Goal: Information Seeking & Learning: Find specific fact

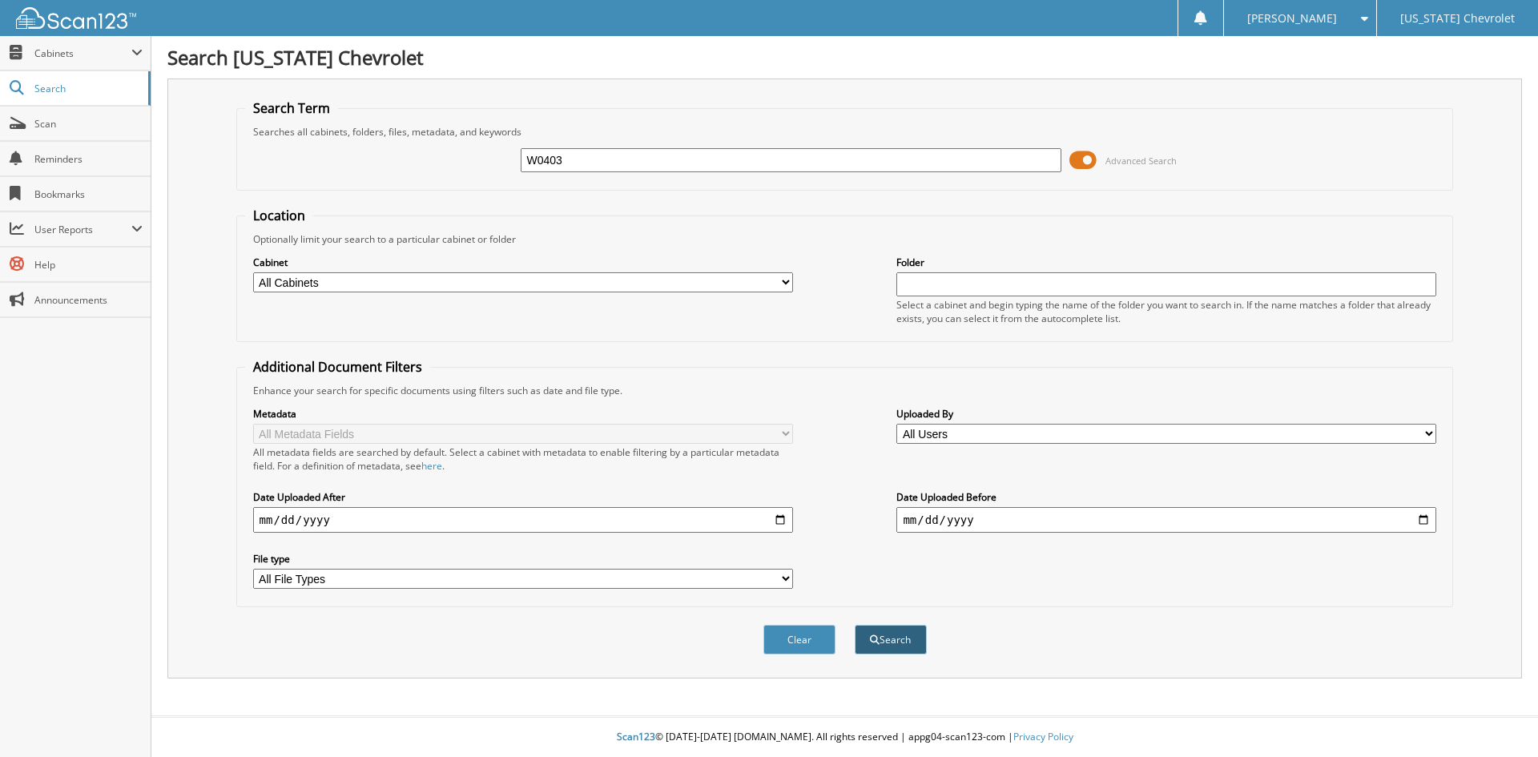
type input "W0403"
click at [892, 640] on button "Search" at bounding box center [891, 640] width 72 height 30
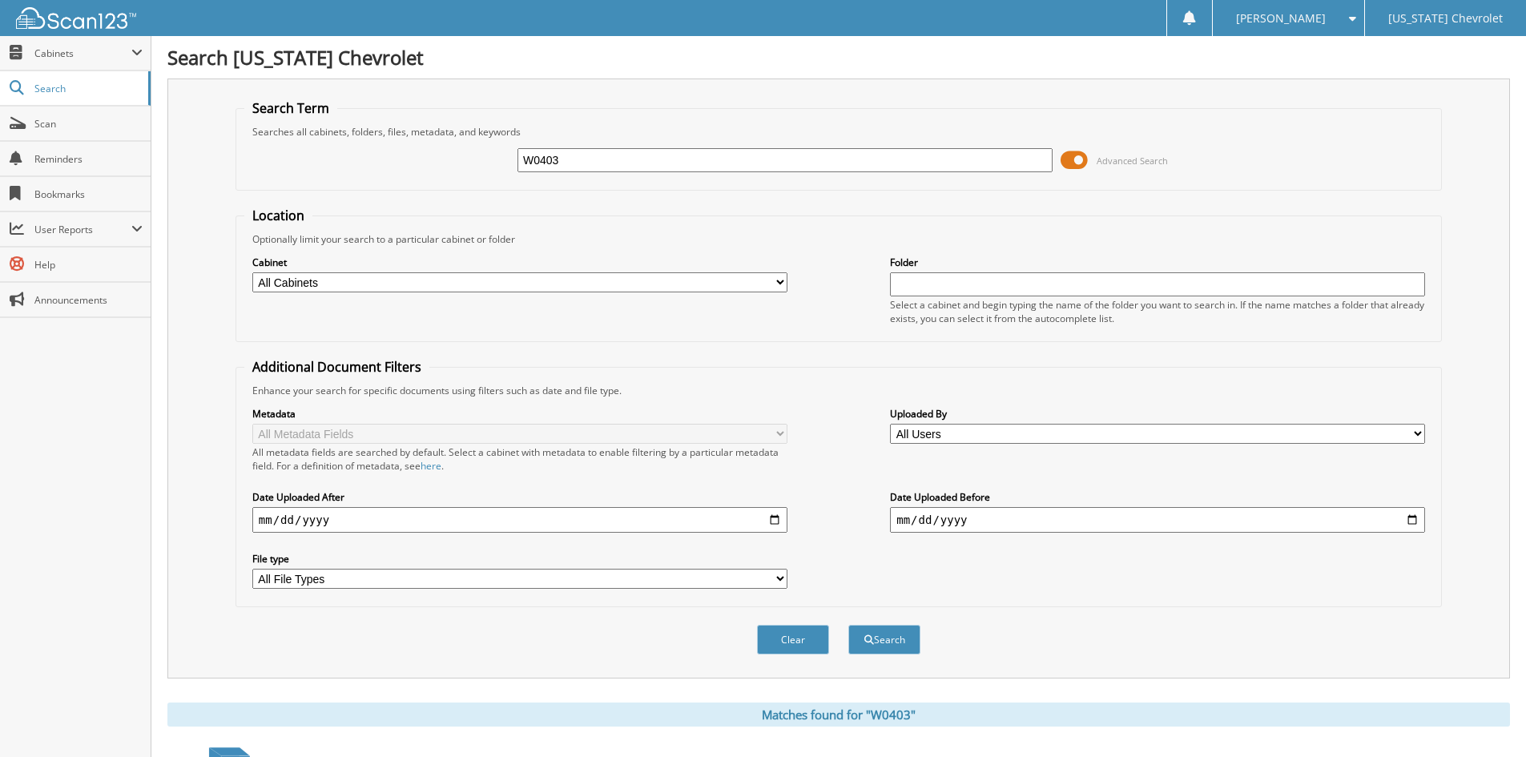
click at [1349, 13] on span at bounding box center [1348, 18] width 15 height 11
click at [1313, 83] on link "Logout" at bounding box center [1287, 78] width 151 height 28
